Goal: Information Seeking & Learning: Learn about a topic

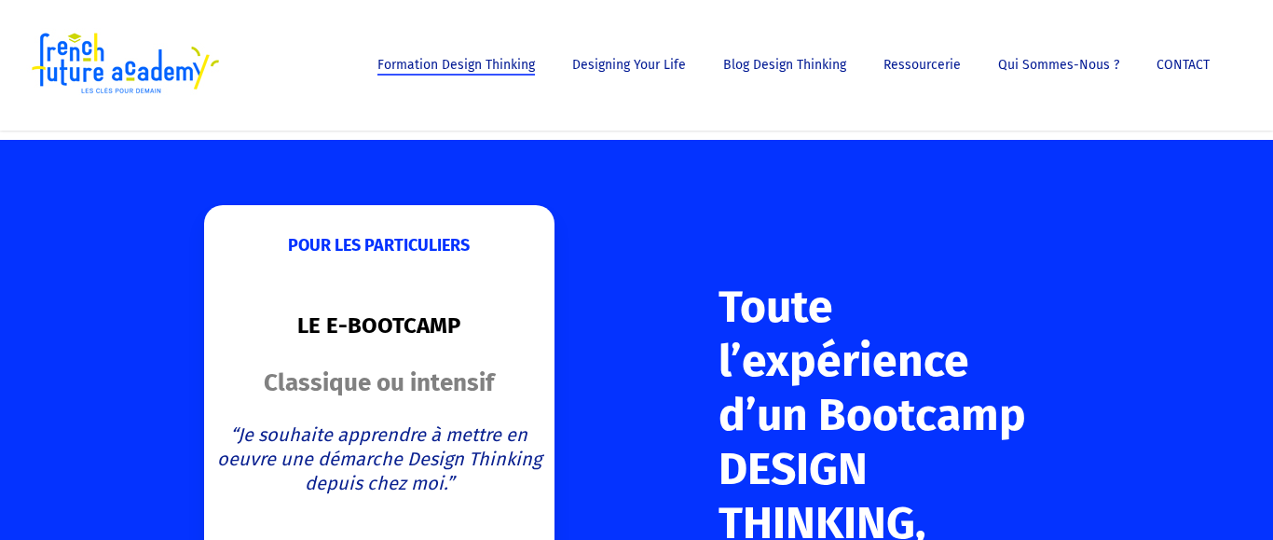
scroll to position [9, 0]
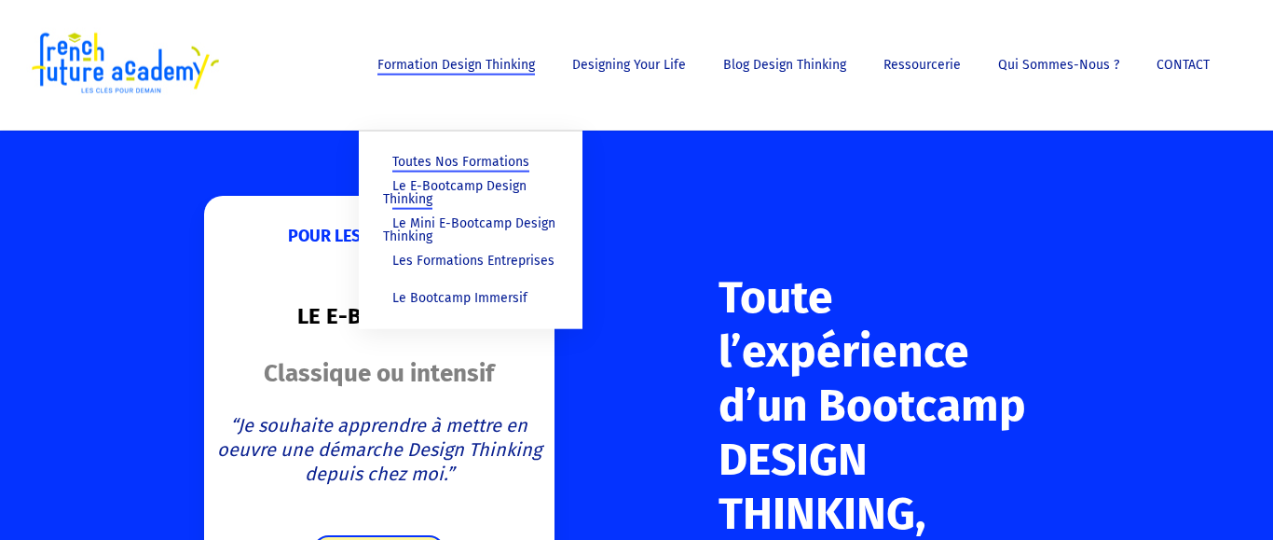
click at [479, 164] on span "Toutes nos formations" at bounding box center [460, 162] width 137 height 16
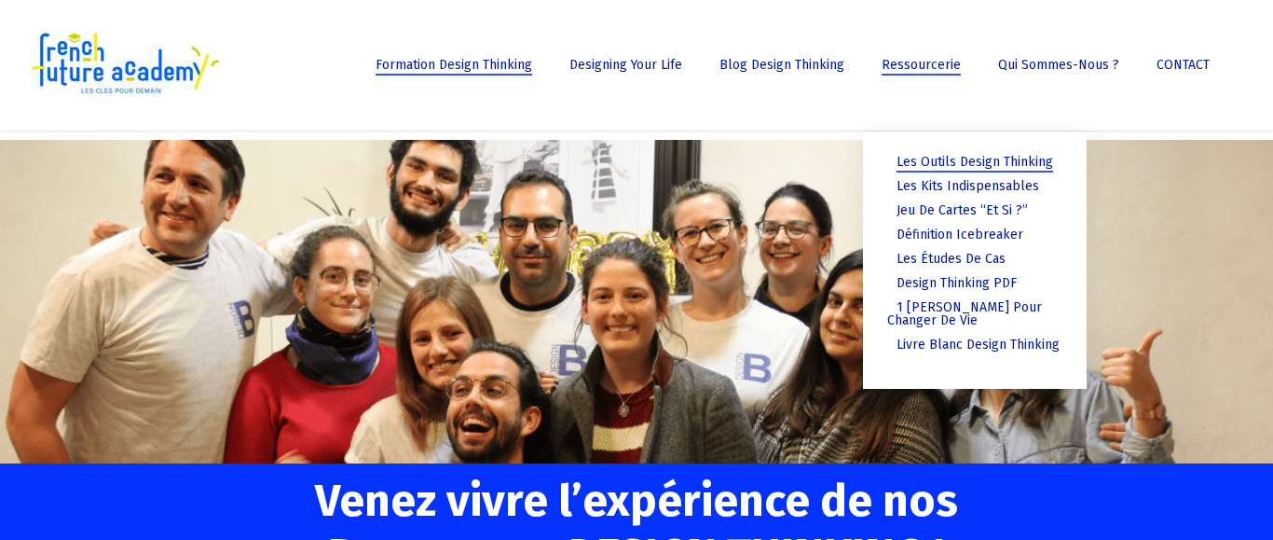
click at [970, 157] on span "Les outils Design Thinking" at bounding box center [974, 162] width 157 height 16
